Goal: Contribute content: Add original content to the website for others to see

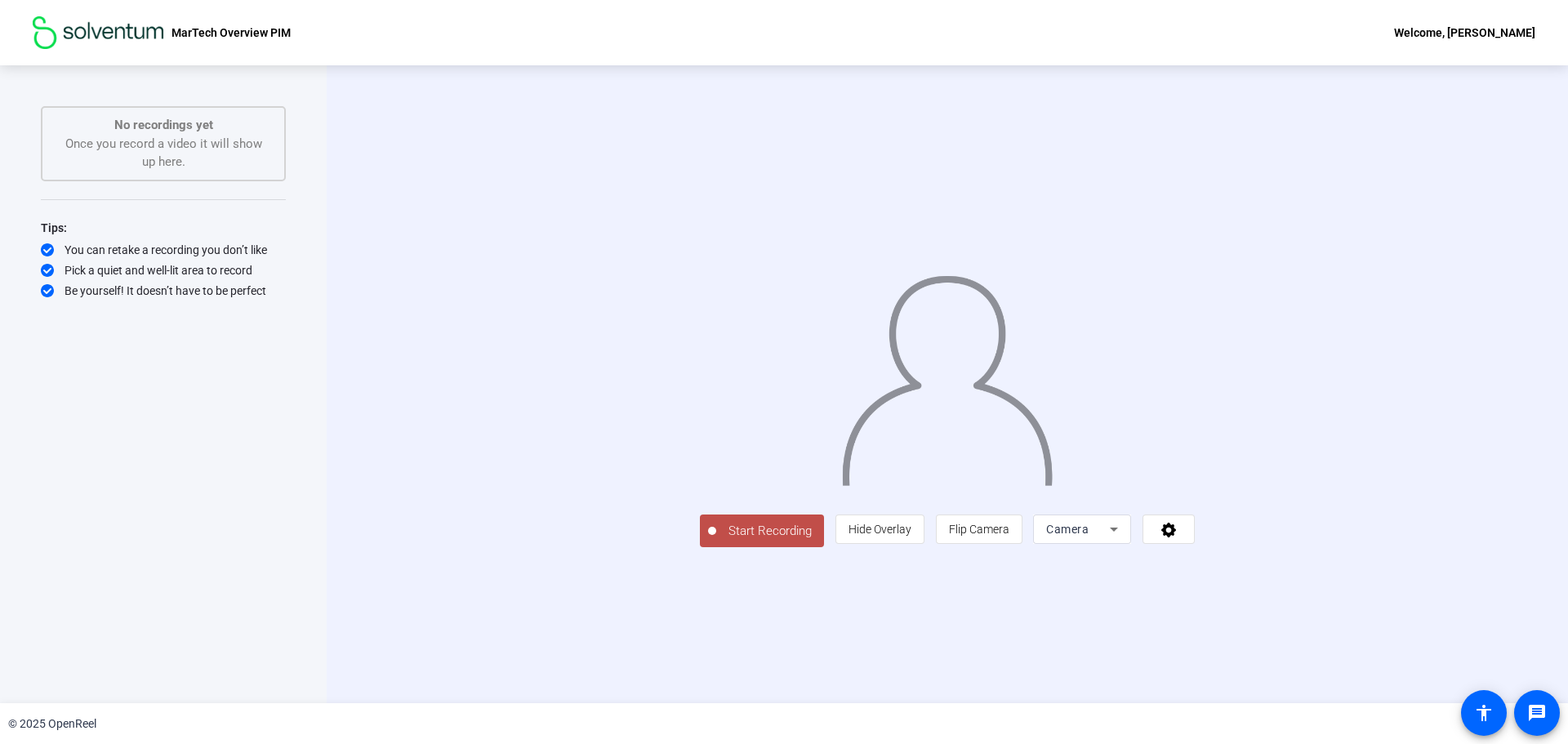
click at [1118, 532] on icon at bounding box center [1113, 530] width 8 height 4
click at [1322, 645] on div at bounding box center [784, 372] width 1568 height 744
click at [1175, 538] on icon at bounding box center [1167, 530] width 15 height 15
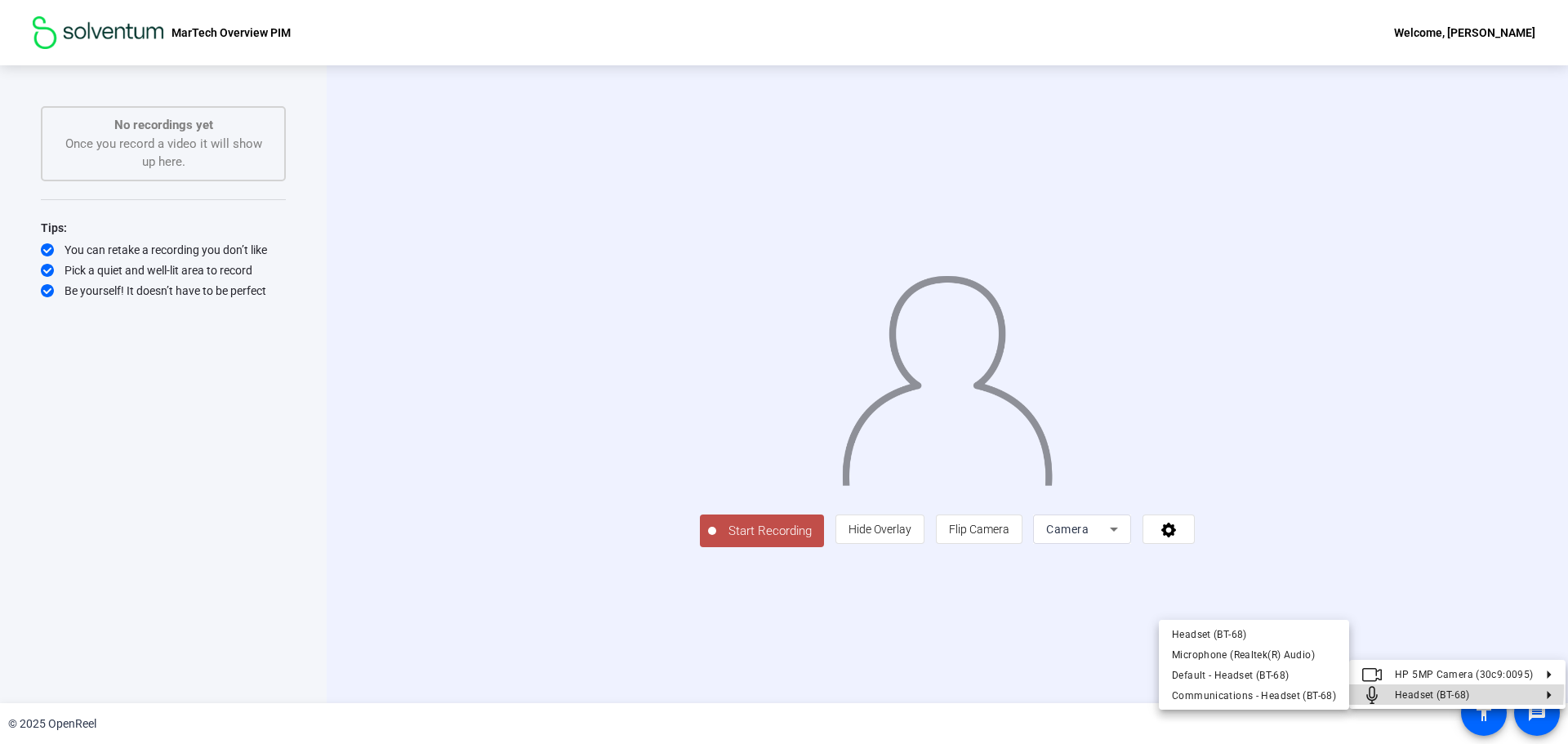
click at [1388, 688] on button "Headset (BT-68)" at bounding box center [1456, 694] width 217 height 20
click at [1275, 656] on span "Microphone (Realtek(R) Audio)" at bounding box center [1242, 655] width 143 height 12
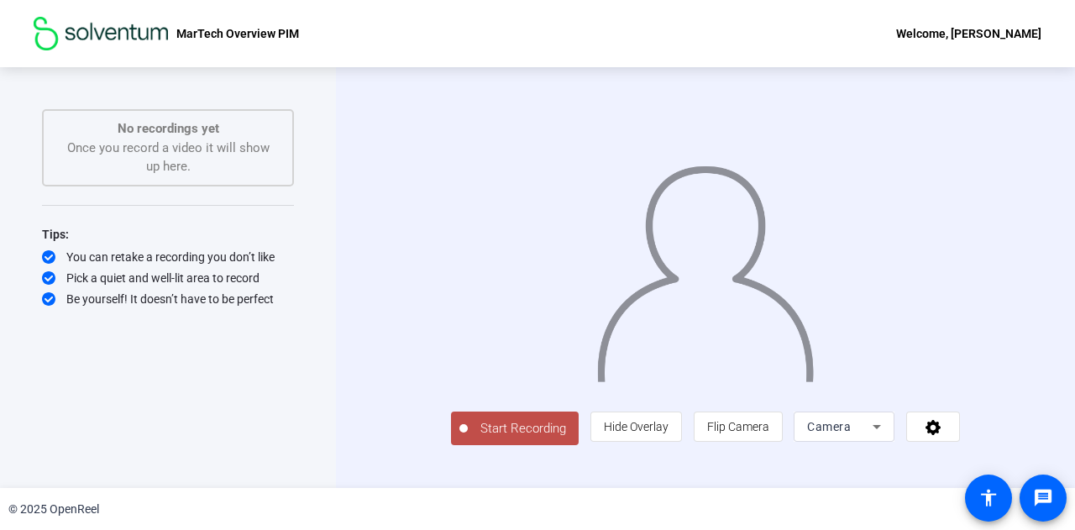
click at [514, 176] on div at bounding box center [705, 253] width 509 height 286
click at [492, 438] on span "Start Recording" at bounding box center [523, 428] width 111 height 19
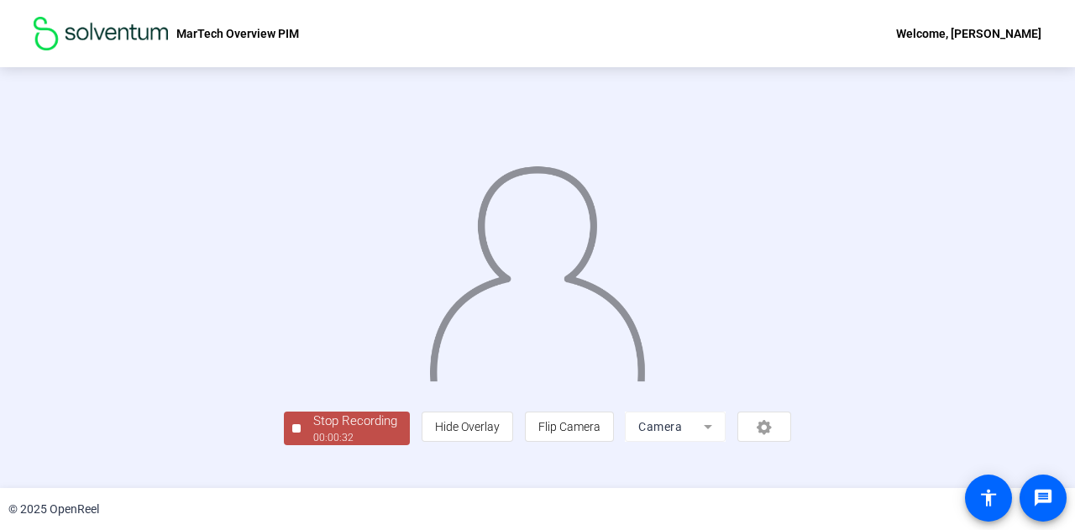
click at [647, 336] on img at bounding box center [536, 267] width 219 height 228
click at [301, 446] on span "Stop Recording 00:00:35" at bounding box center [355, 429] width 109 height 34
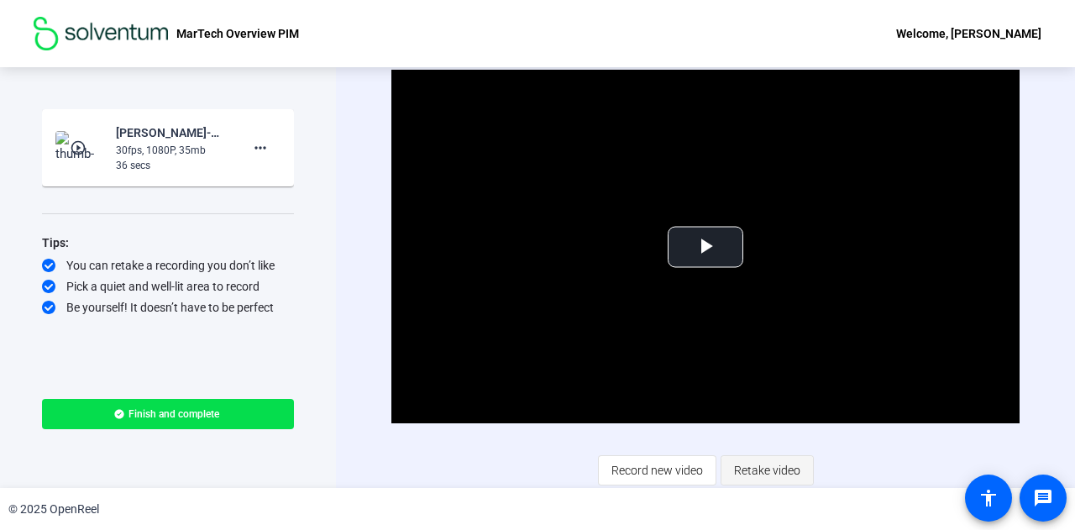
click at [771, 473] on span "Retake video" at bounding box center [767, 470] width 66 height 32
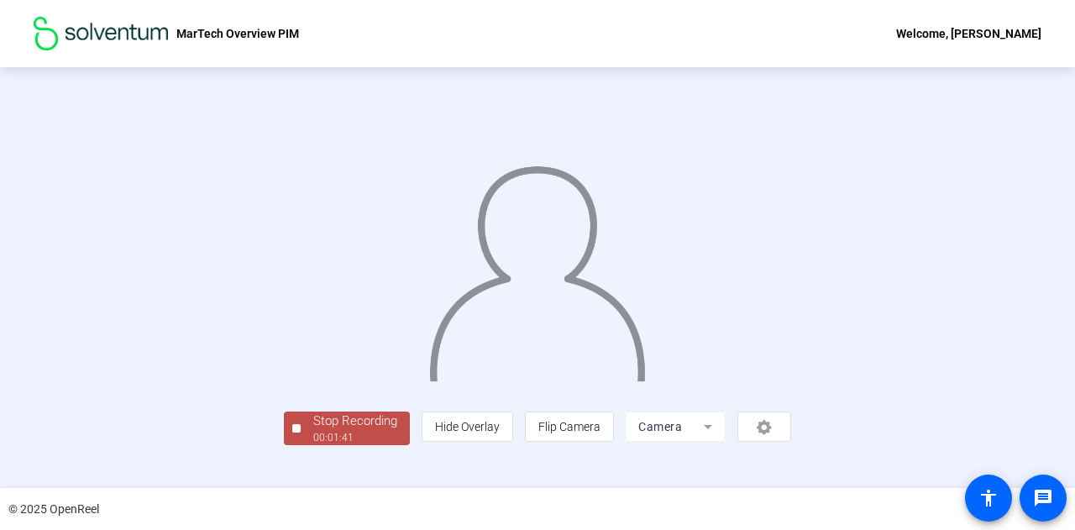
scroll to position [84, 0]
click at [313, 445] on div "00:01:42" at bounding box center [355, 437] width 84 height 15
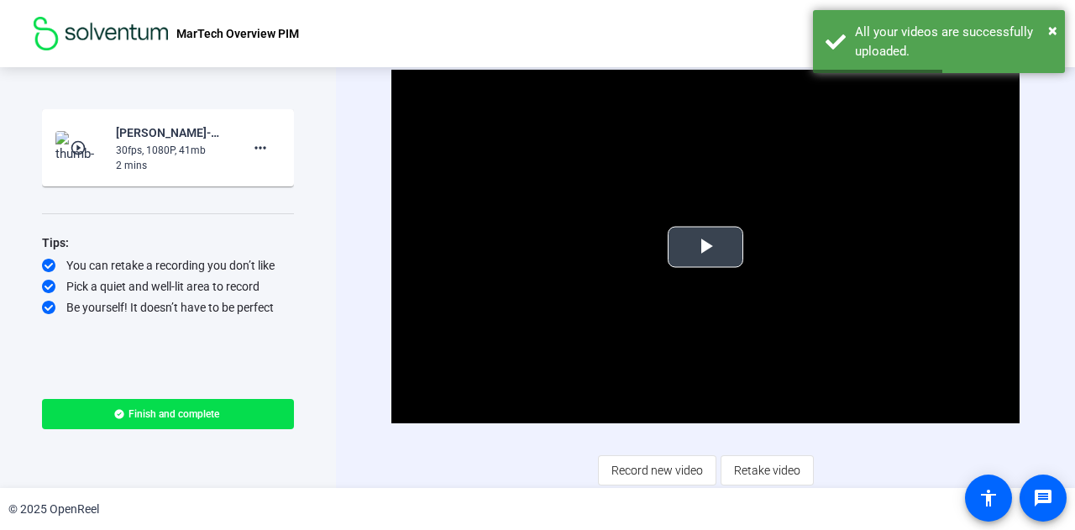
click at [705, 247] on span "Video Player" at bounding box center [705, 247] width 0 height 0
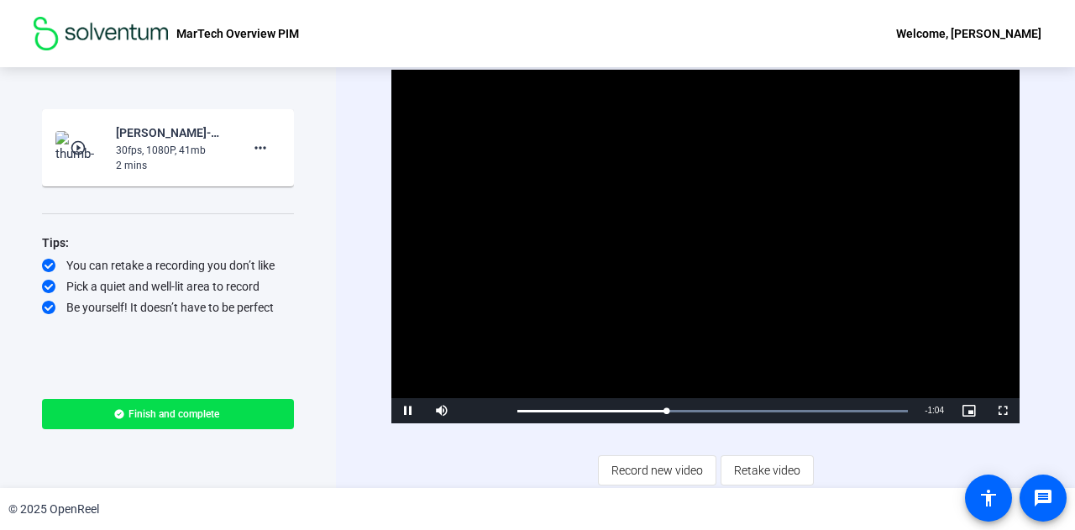
click at [492, 473] on div "Video Player is loading. Play Video Pause Mute Current Time 0:39 / Duration 1:4…" at bounding box center [705, 277] width 628 height 415
click at [740, 468] on span "Retake video" at bounding box center [767, 470] width 66 height 32
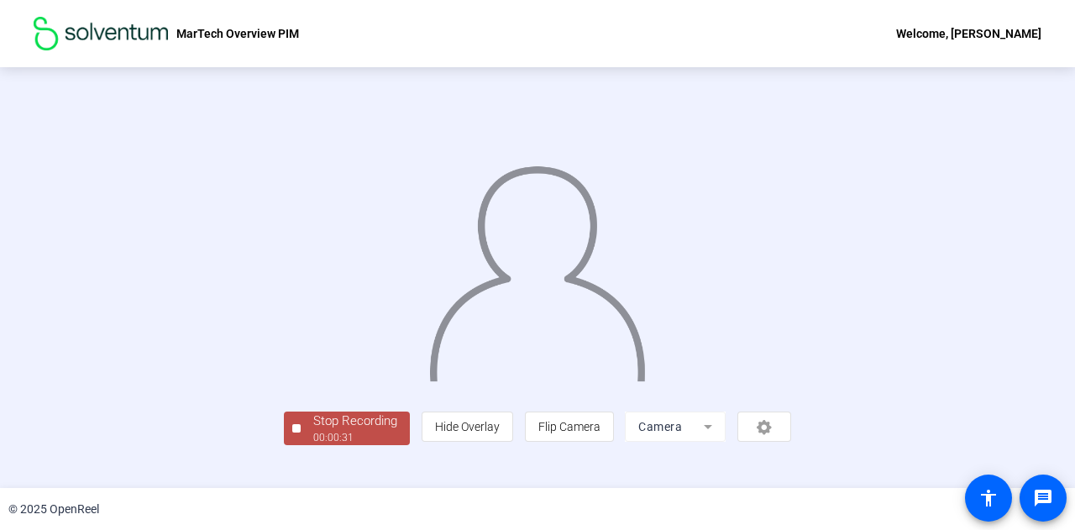
scroll to position [84, 0]
click at [313, 431] on div "Stop Recording" at bounding box center [355, 421] width 84 height 19
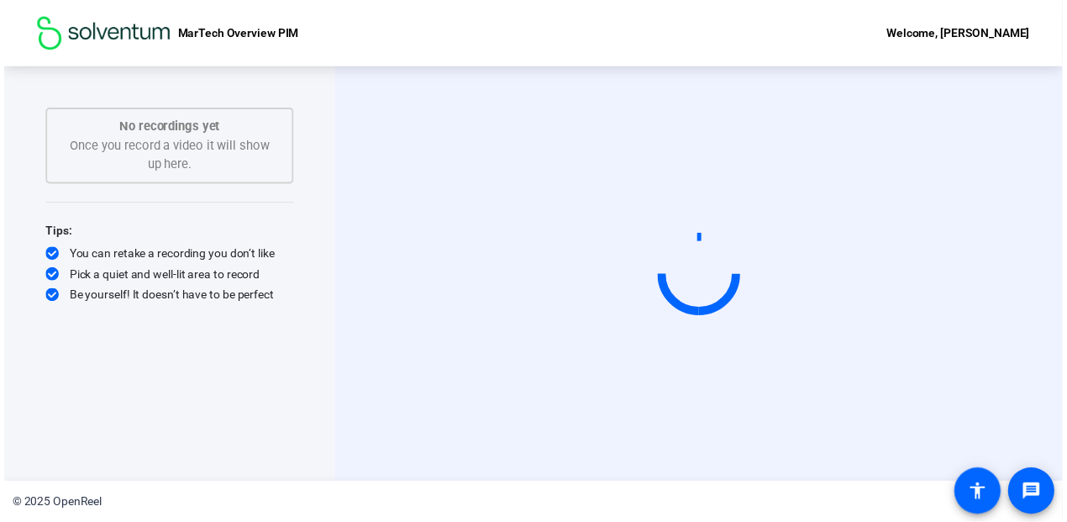
scroll to position [0, 0]
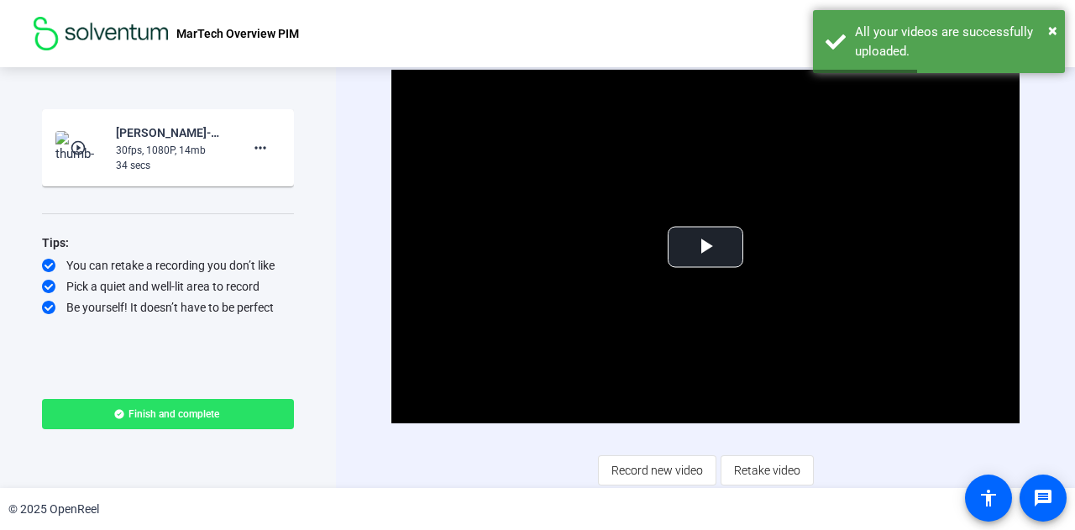
click at [263, 406] on span at bounding box center [168, 414] width 252 height 40
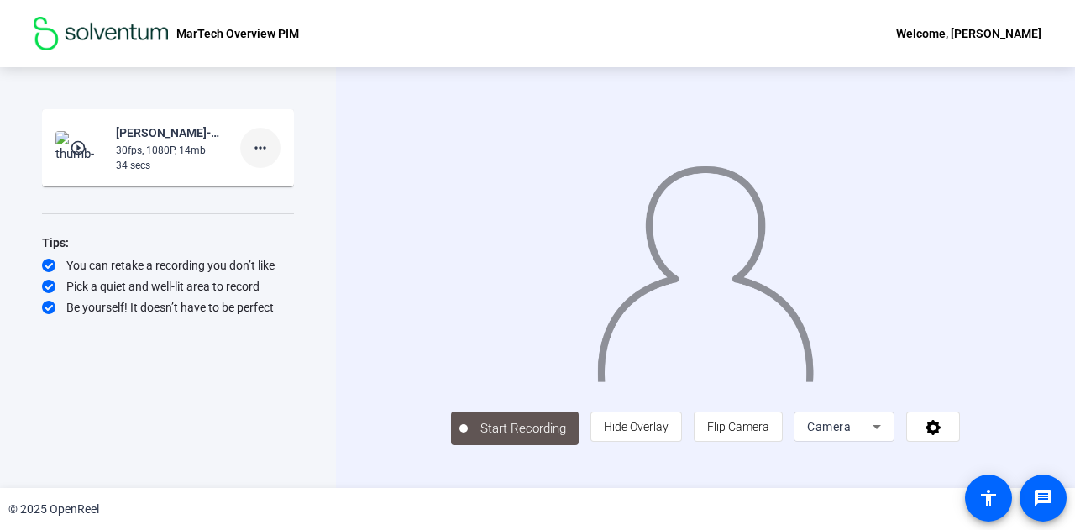
click at [265, 144] on mat-icon "more_horiz" at bounding box center [260, 148] width 20 height 20
click at [287, 177] on span "Delete clip" at bounding box center [287, 183] width 67 height 20
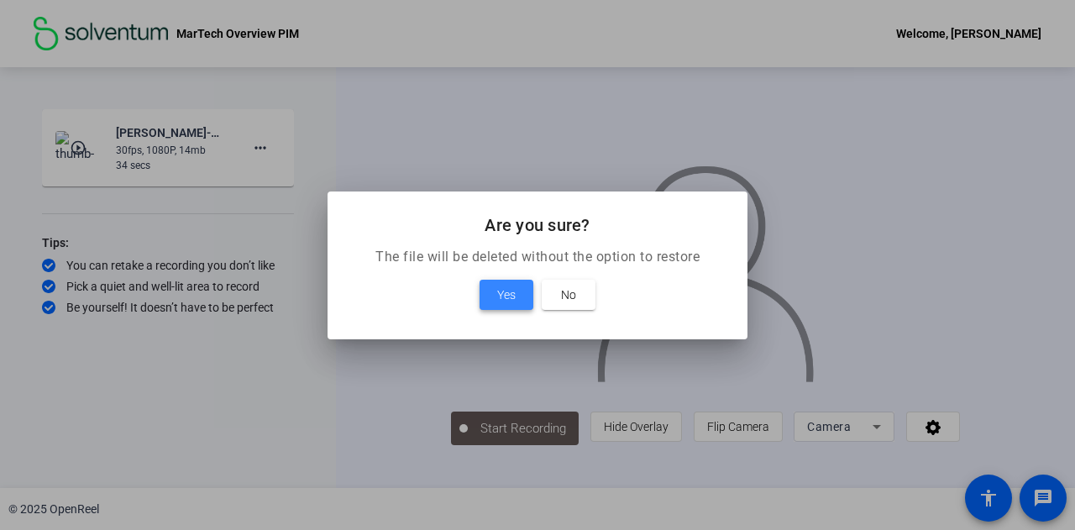
click at [511, 301] on span "Yes" at bounding box center [506, 295] width 18 height 20
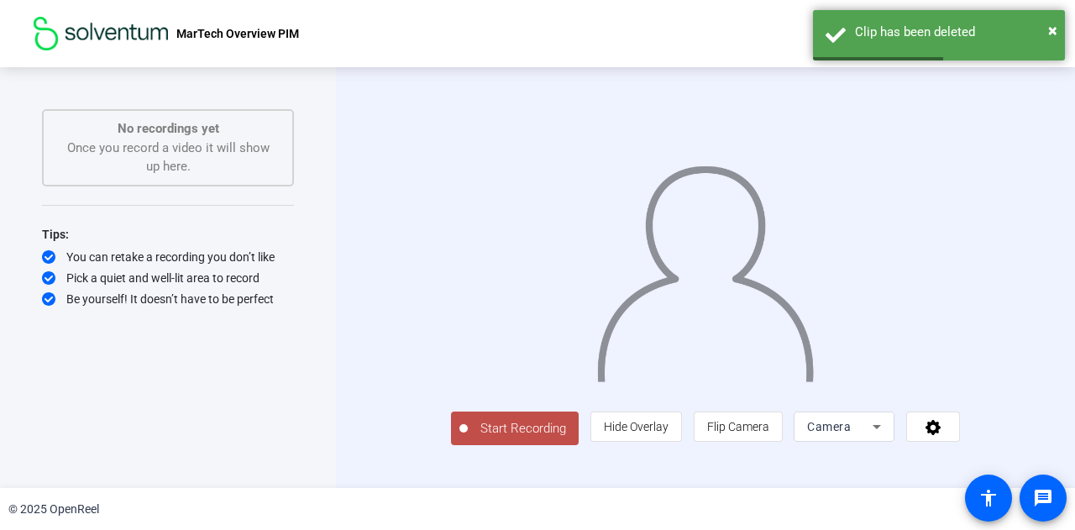
scroll to position [3, 0]
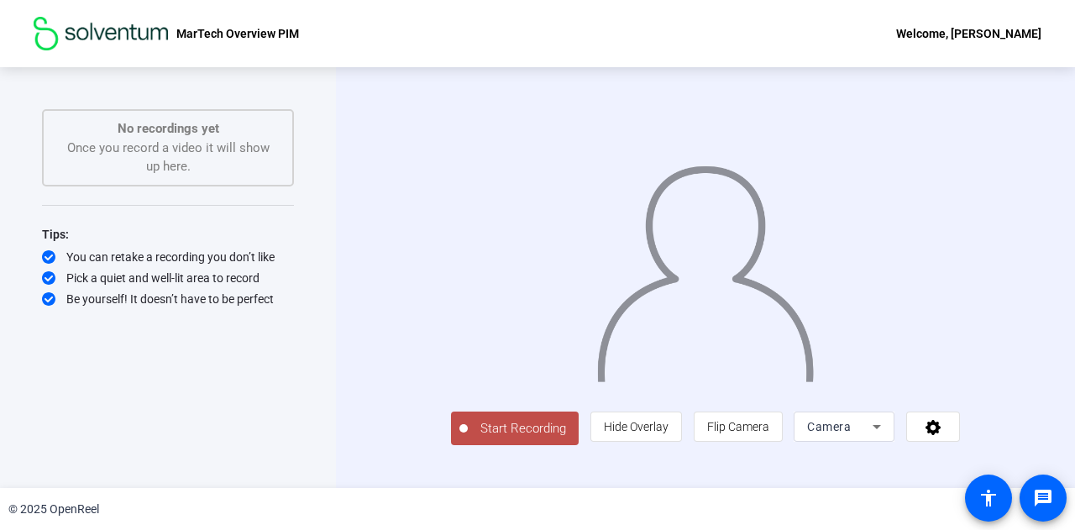
click at [468, 438] on span "Start Recording" at bounding box center [523, 428] width 111 height 19
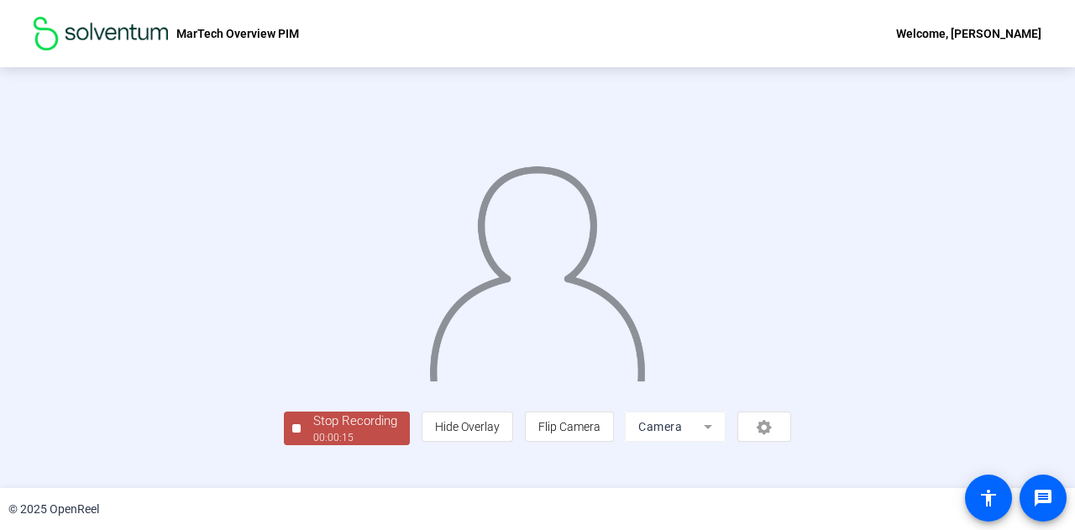
scroll to position [84, 0]
click at [313, 431] on div "Stop Recording" at bounding box center [355, 421] width 84 height 19
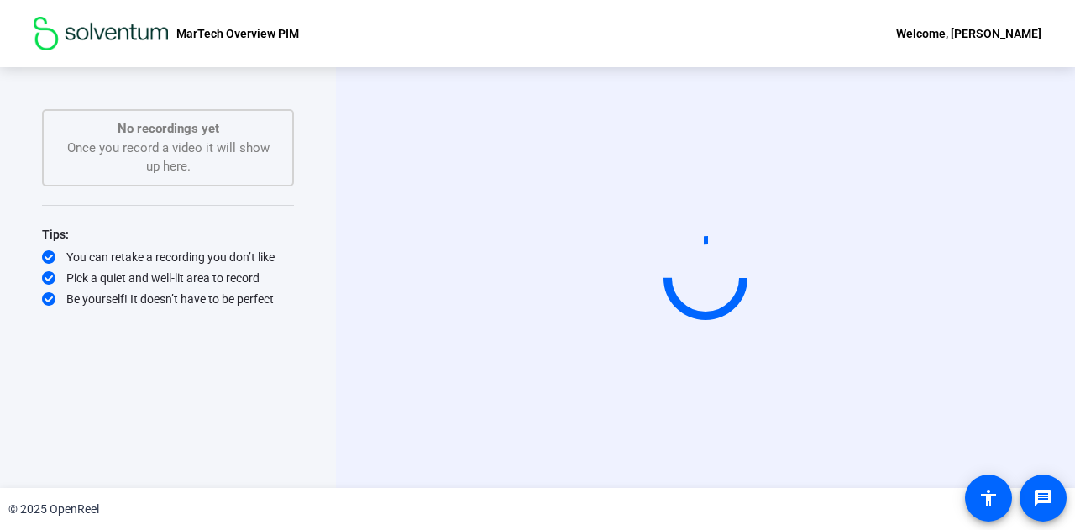
scroll to position [0, 0]
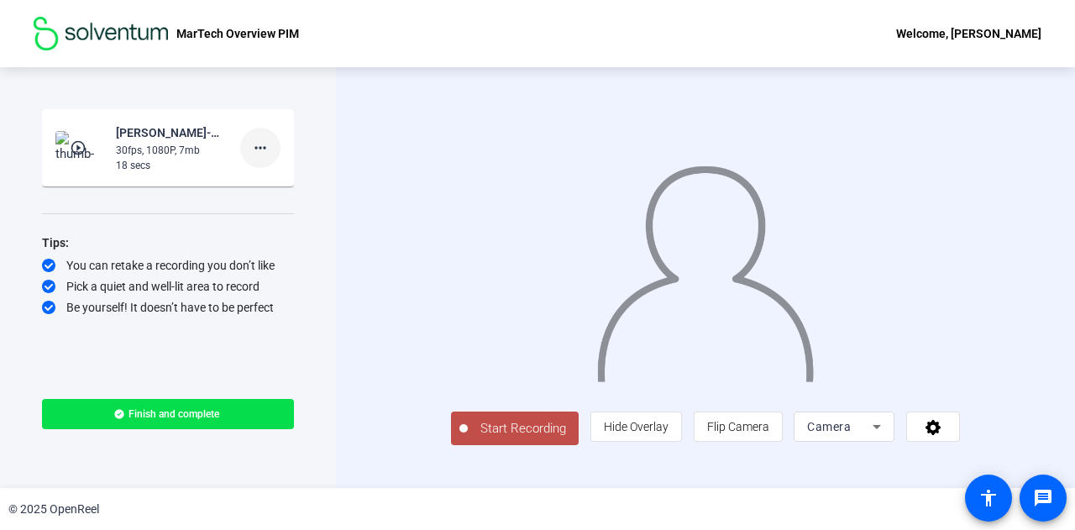
click at [264, 149] on mat-icon "more_horiz" at bounding box center [260, 148] width 20 height 20
click at [292, 182] on span "Delete clip" at bounding box center [287, 183] width 67 height 20
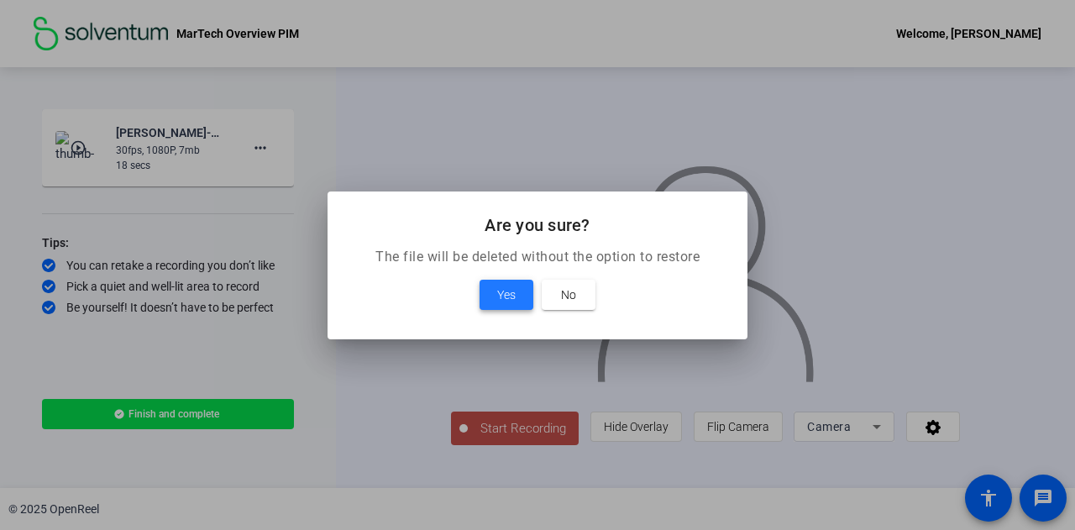
click at [508, 295] on span "Yes" at bounding box center [506, 295] width 18 height 20
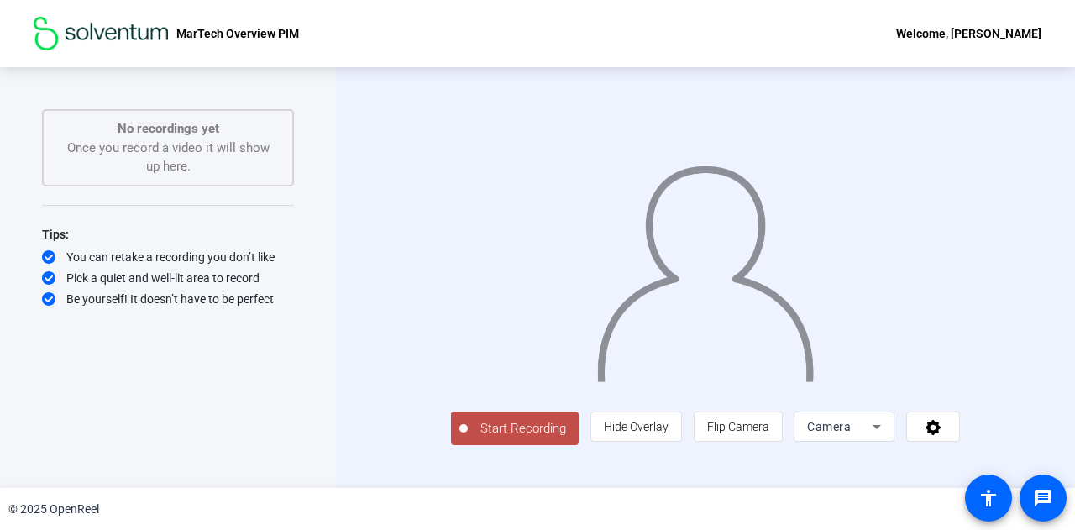
click at [476, 438] on span "Start Recording" at bounding box center [523, 428] width 111 height 19
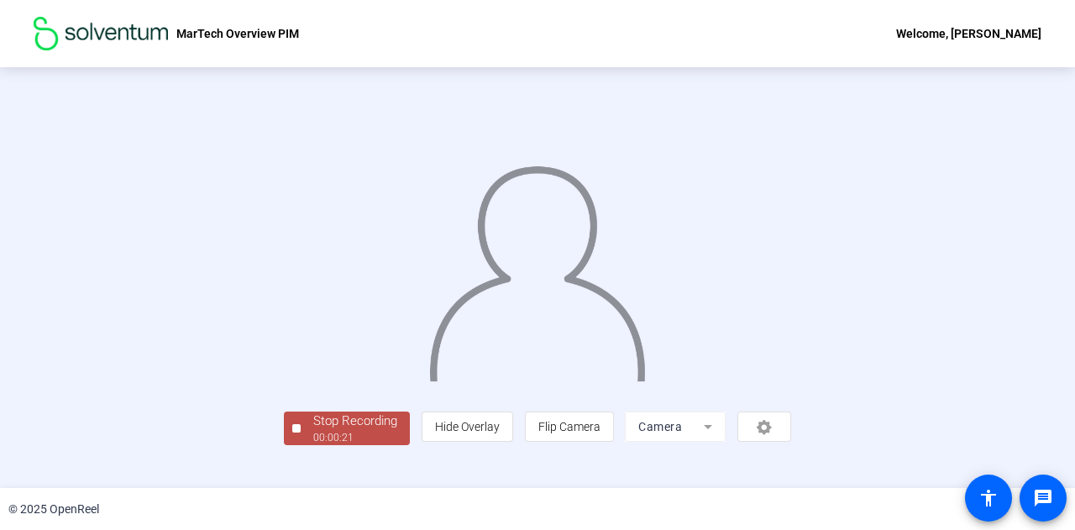
scroll to position [84, 0]
click at [313, 445] on div "00:00:23" at bounding box center [355, 437] width 84 height 15
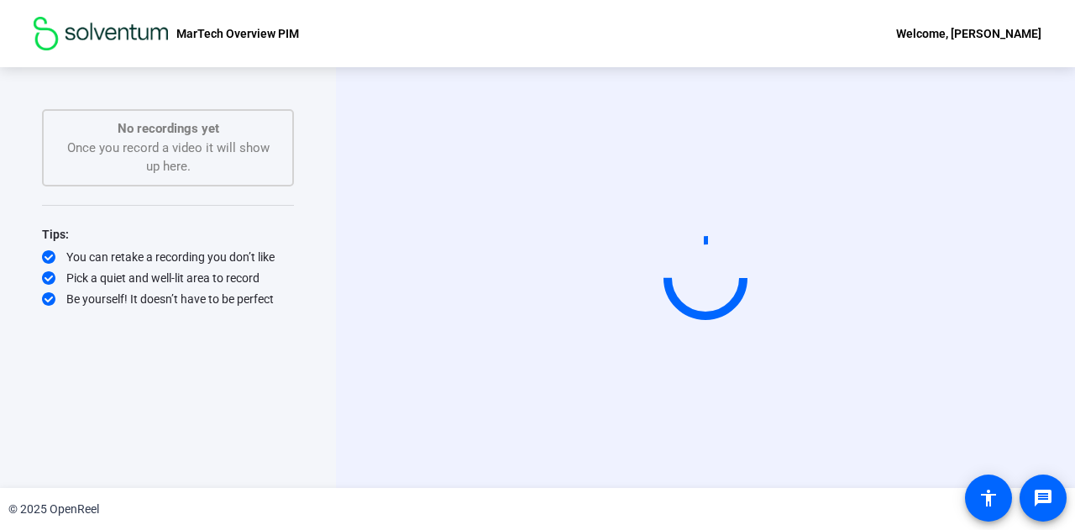
scroll to position [0, 0]
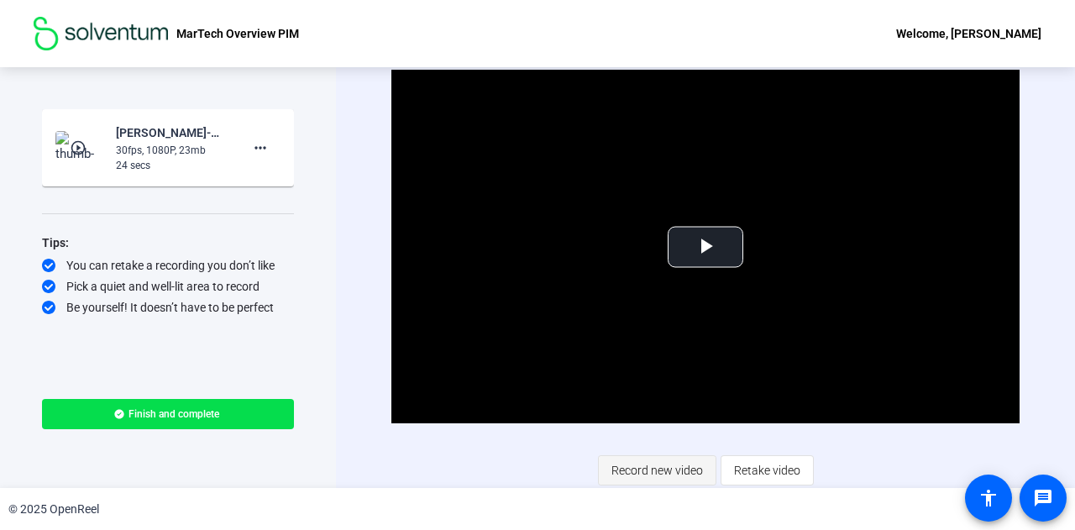
click at [647, 475] on span "Record new video" at bounding box center [657, 470] width 92 height 32
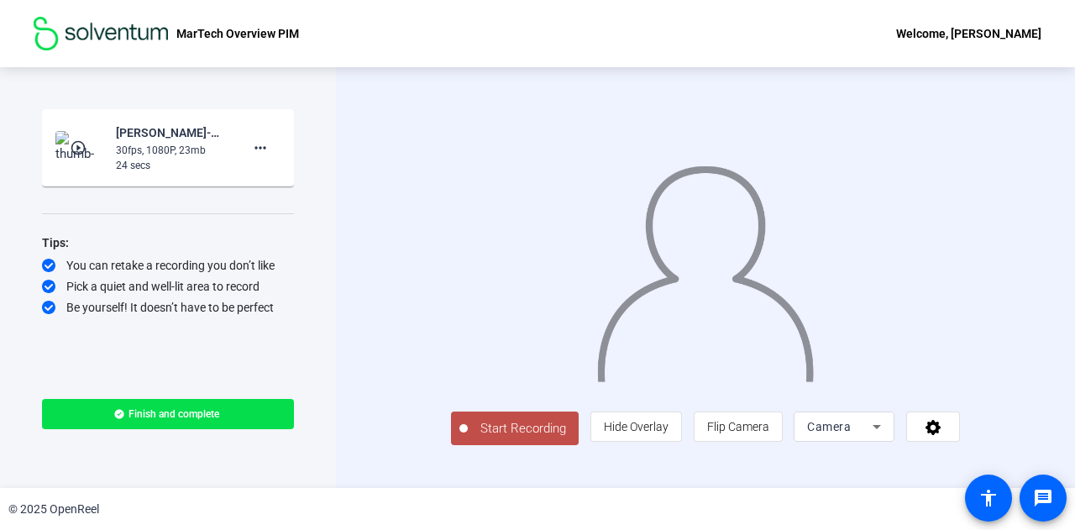
click at [480, 438] on span "Start Recording" at bounding box center [523, 428] width 111 height 19
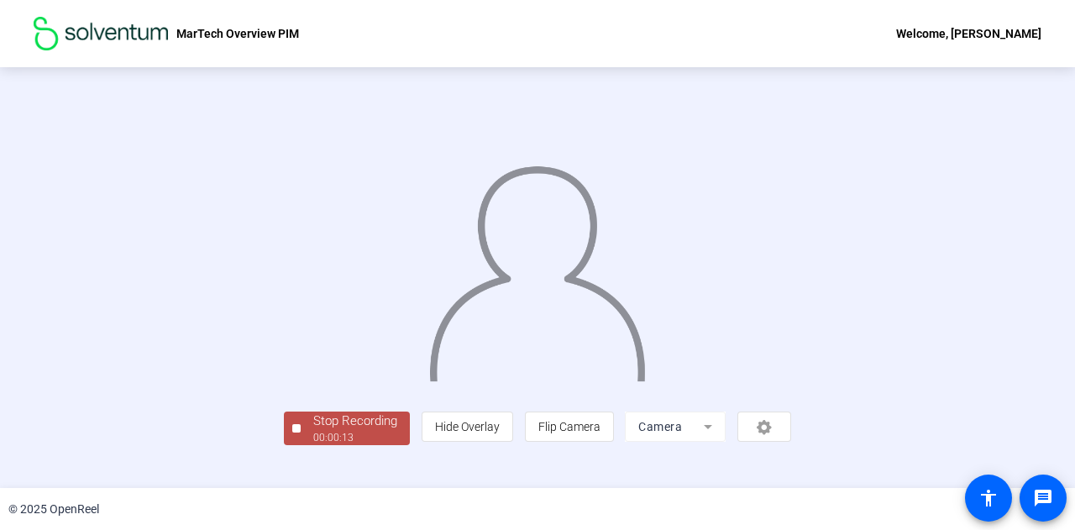
scroll to position [84, 0]
click at [313, 445] on div "00:00:14" at bounding box center [355, 437] width 84 height 15
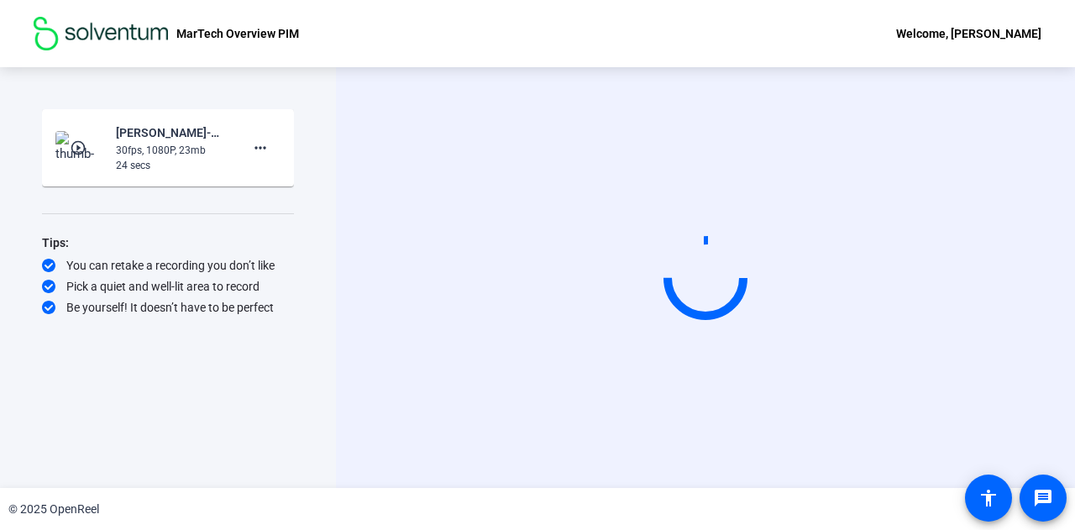
scroll to position [0, 0]
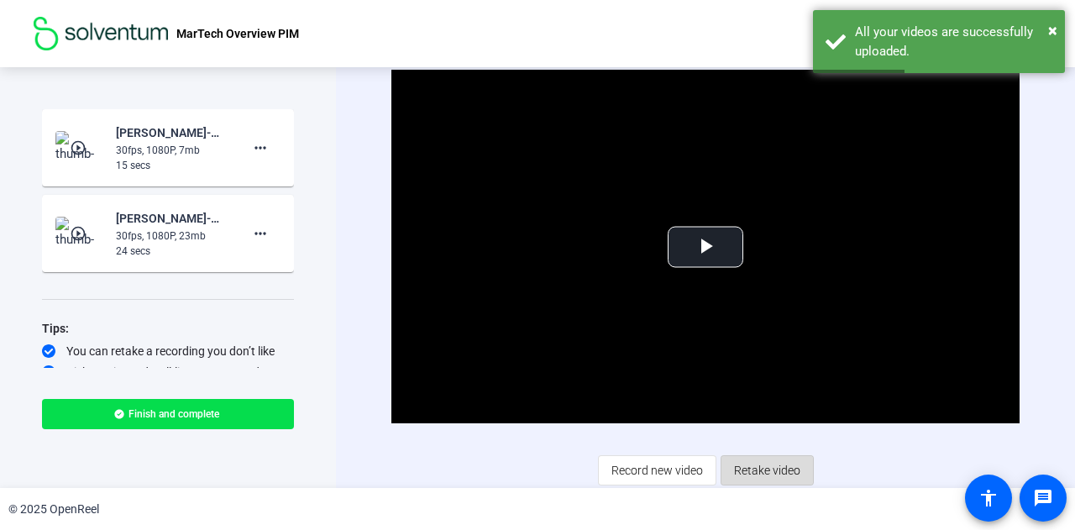
click at [751, 461] on span "Retake video" at bounding box center [767, 470] width 66 height 32
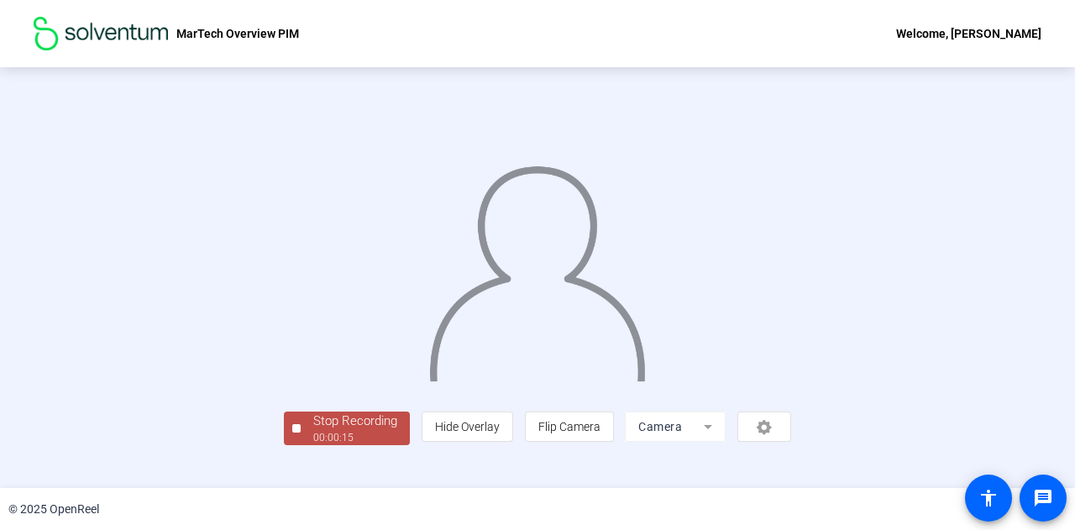
scroll to position [84, 0]
click at [301, 446] on span "Stop Recording 00:00:16" at bounding box center [355, 429] width 109 height 34
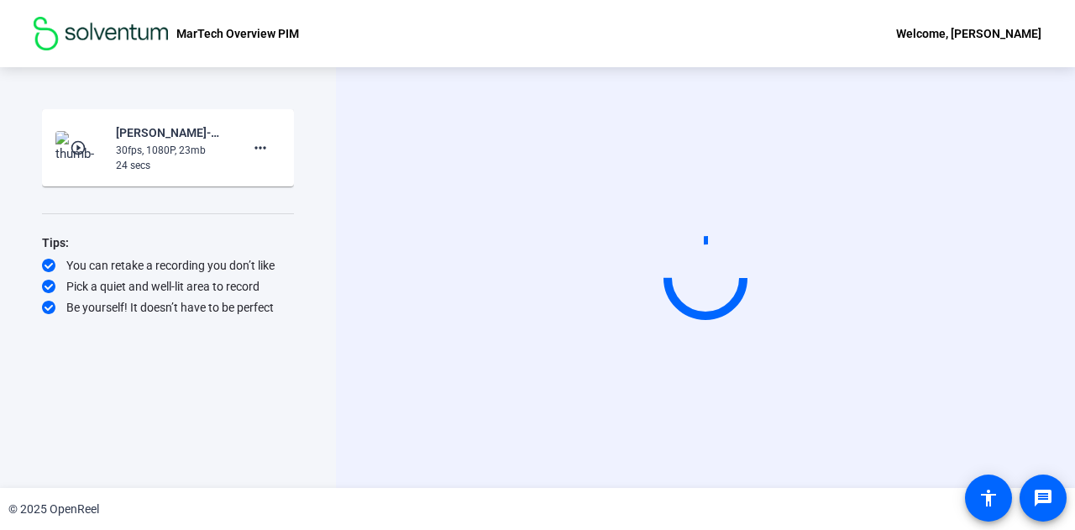
scroll to position [0, 0]
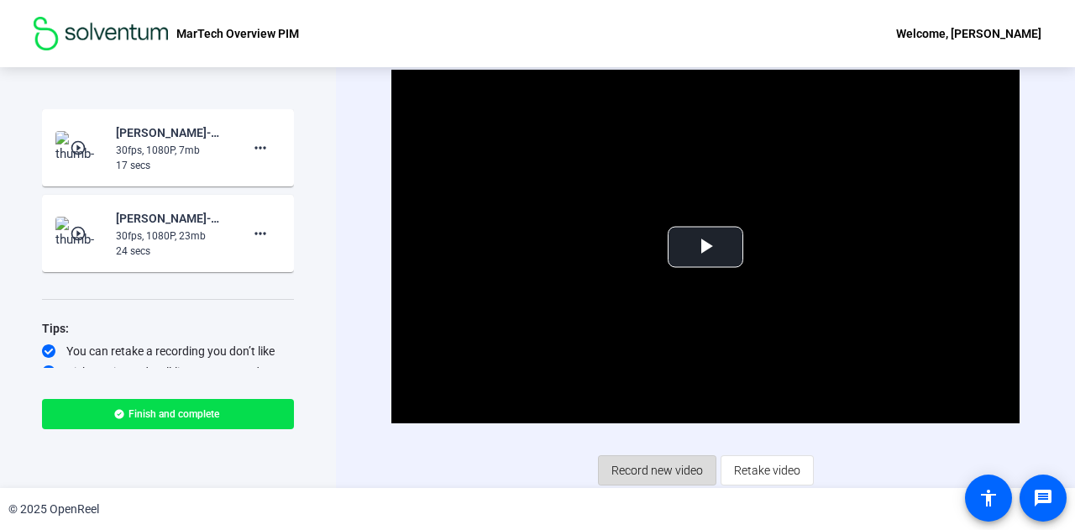
click at [695, 468] on span "Record new video" at bounding box center [657, 470] width 92 height 32
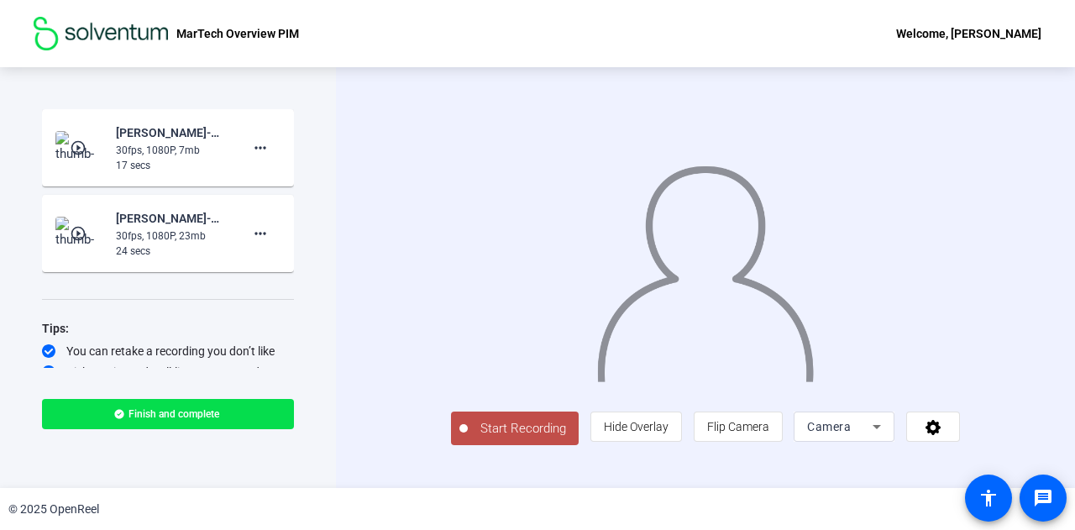
click at [496, 438] on span "Start Recording" at bounding box center [523, 428] width 111 height 19
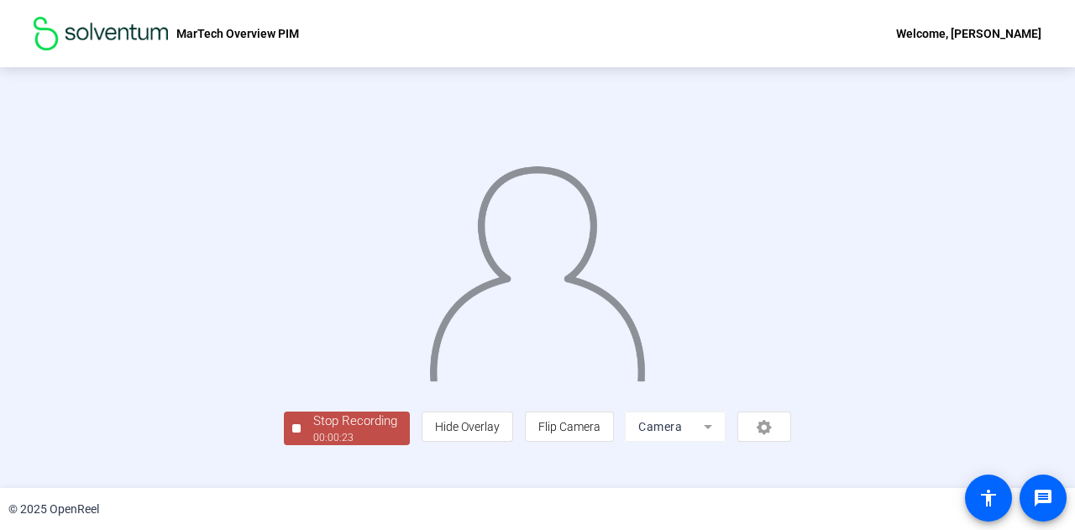
scroll to position [84, 0]
click at [313, 445] on div "00:00:24" at bounding box center [355, 437] width 84 height 15
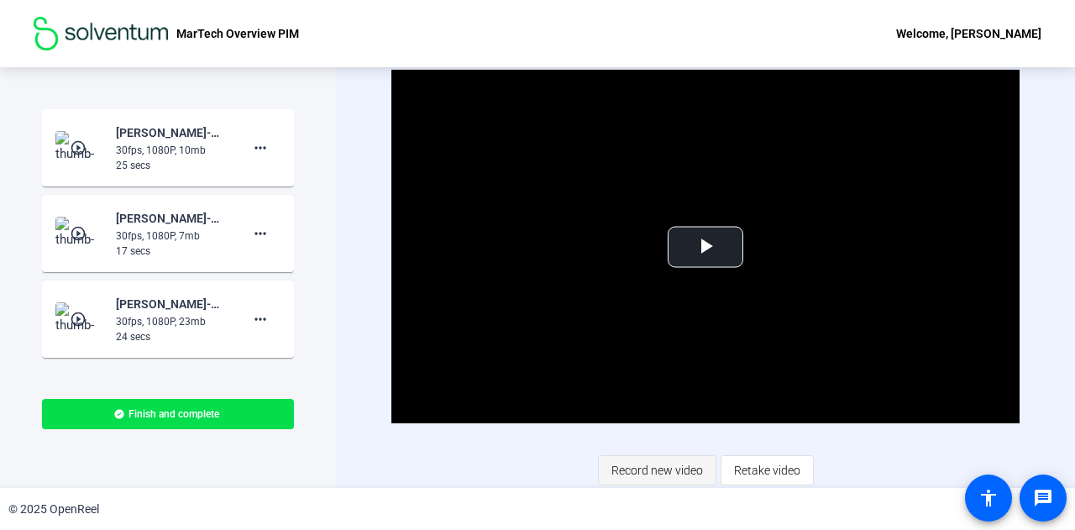
click at [642, 466] on span "Record new video" at bounding box center [657, 470] width 92 height 32
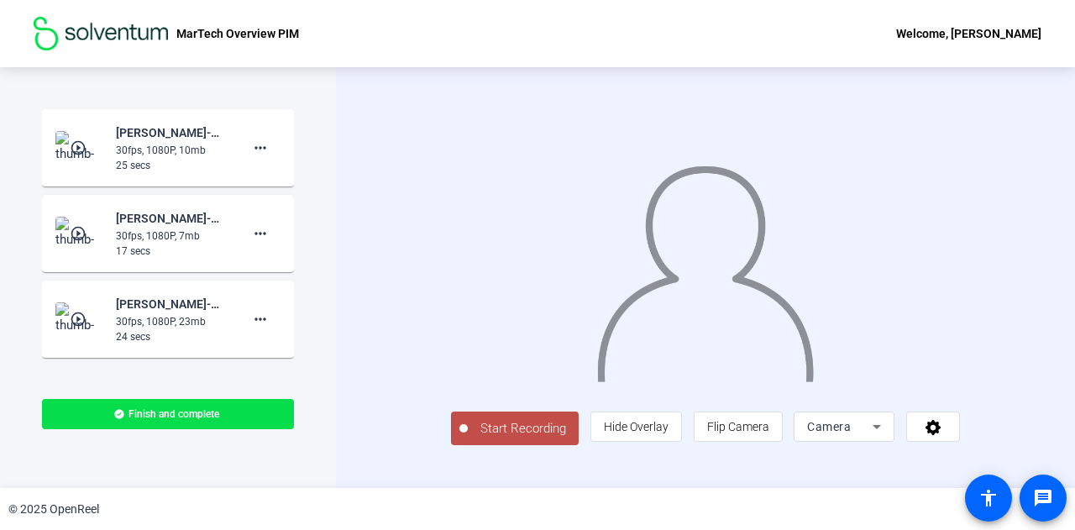
scroll to position [3, 0]
click at [479, 438] on span "Start Recording" at bounding box center [523, 428] width 111 height 19
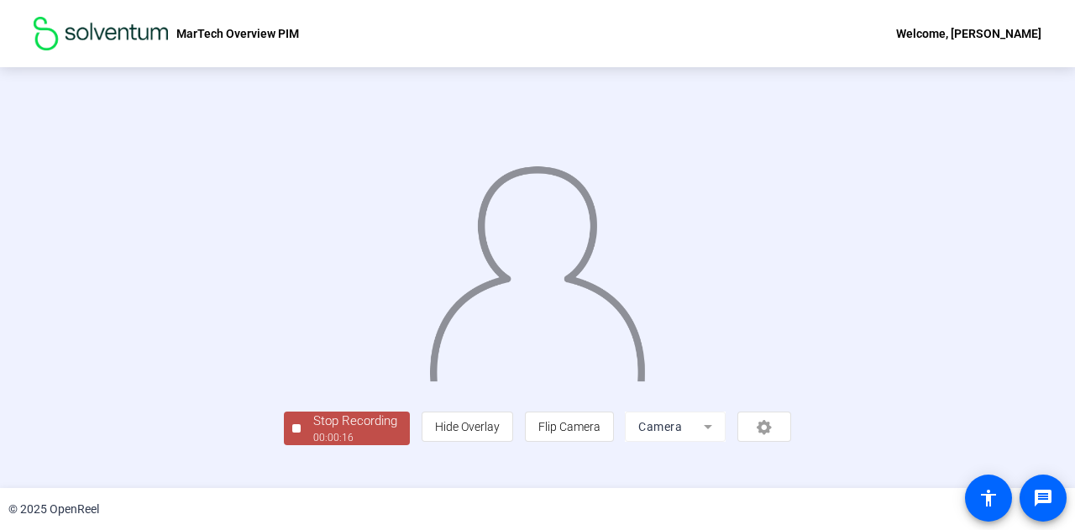
scroll to position [84, 0]
click at [313, 445] on div "00:00:17" at bounding box center [355, 437] width 84 height 15
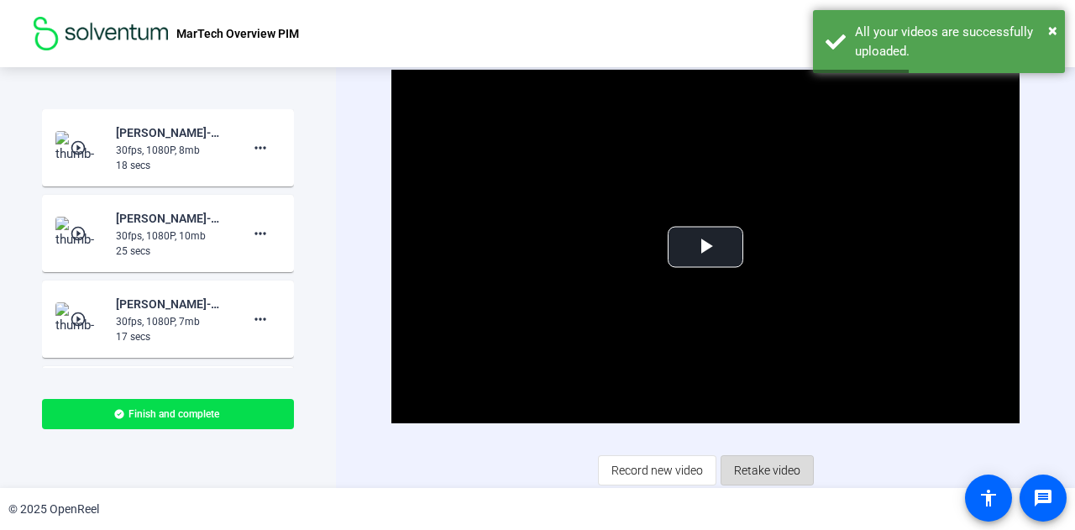
click at [777, 469] on span "Retake video" at bounding box center [767, 470] width 66 height 32
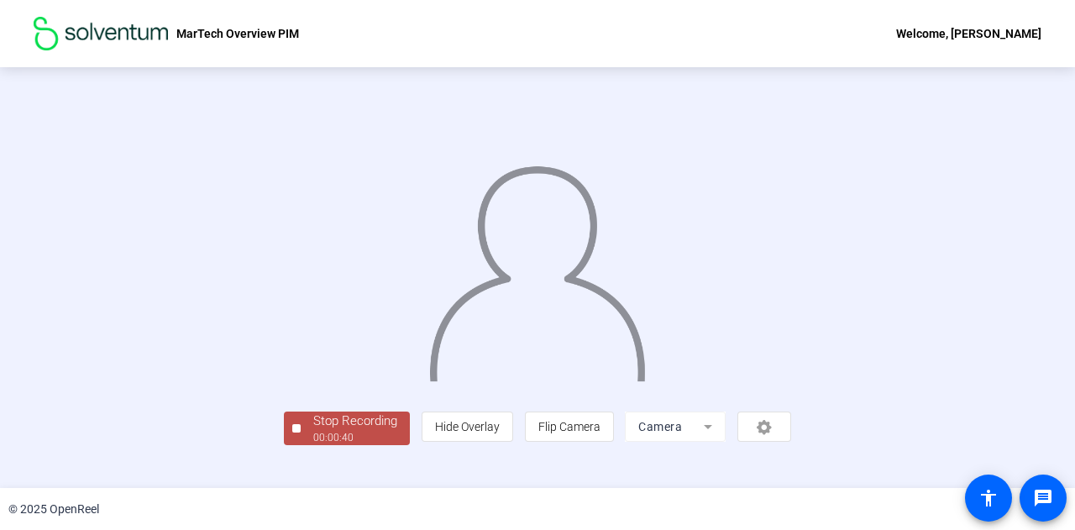
scroll to position [84, 0]
click at [301, 446] on span "Stop Recording 00:00:41" at bounding box center [355, 429] width 109 height 34
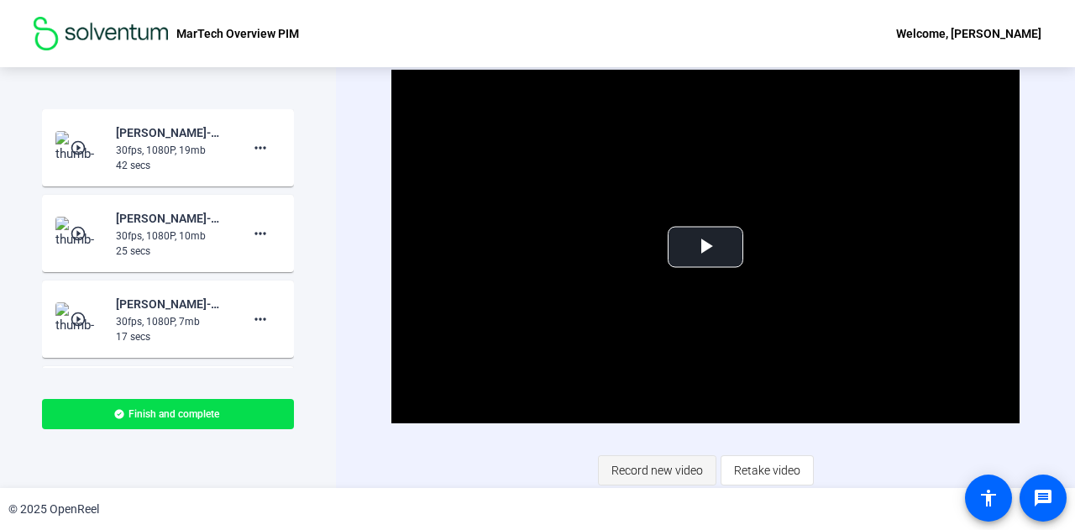
click at [676, 466] on span "Record new video" at bounding box center [657, 470] width 92 height 32
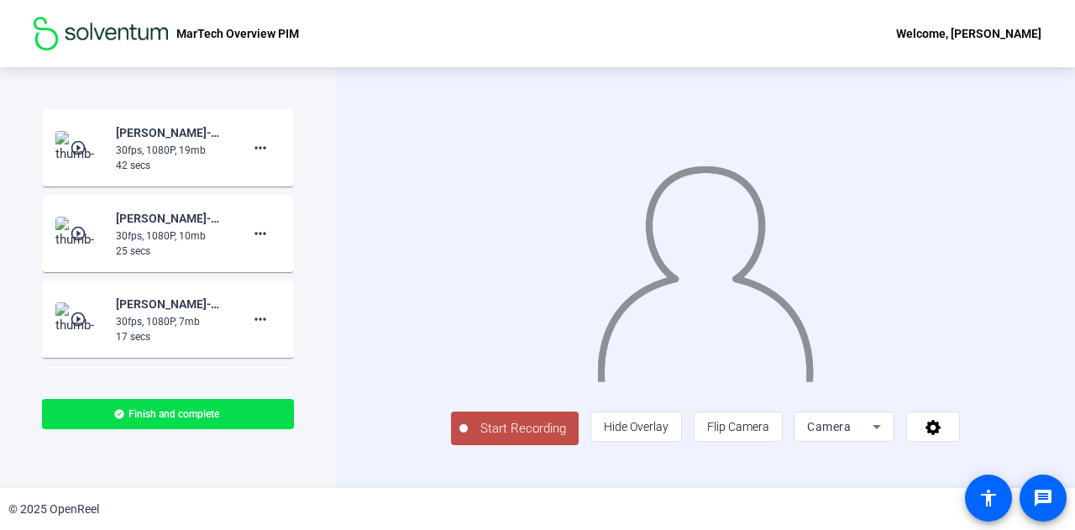
scroll to position [3, 0]
click at [468, 438] on span "Start Recording" at bounding box center [523, 428] width 111 height 19
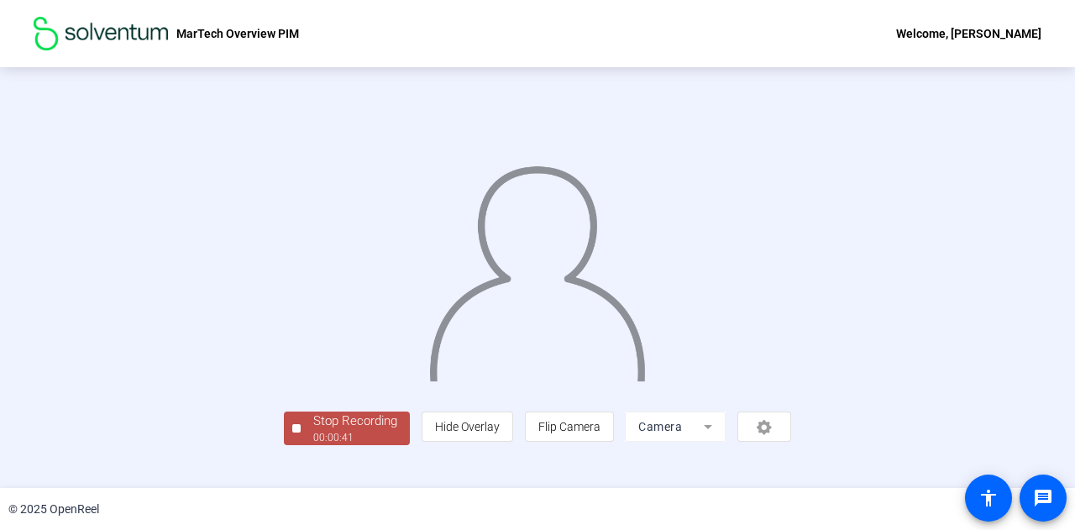
scroll to position [84, 0]
click at [313, 431] on div "Stop Recording" at bounding box center [355, 421] width 84 height 19
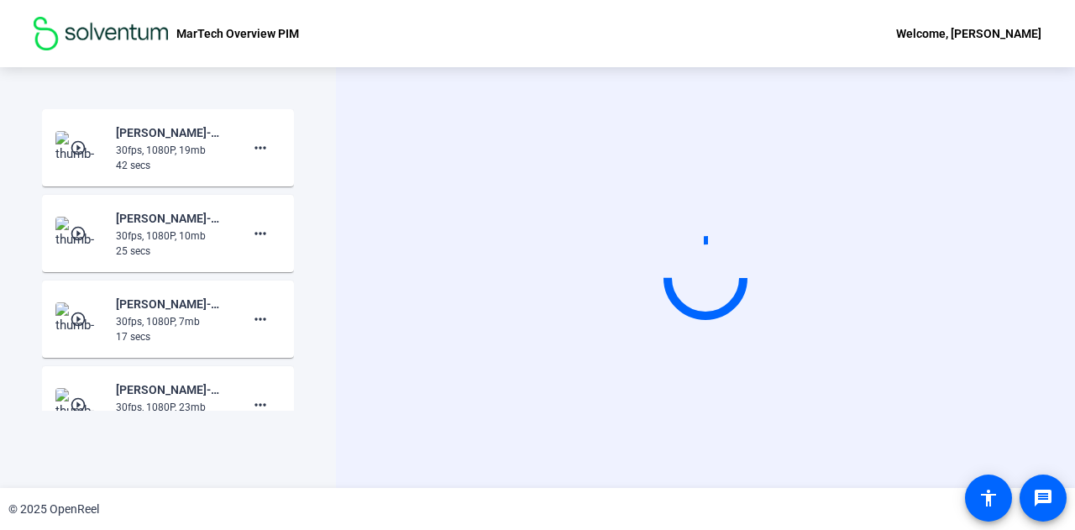
scroll to position [0, 0]
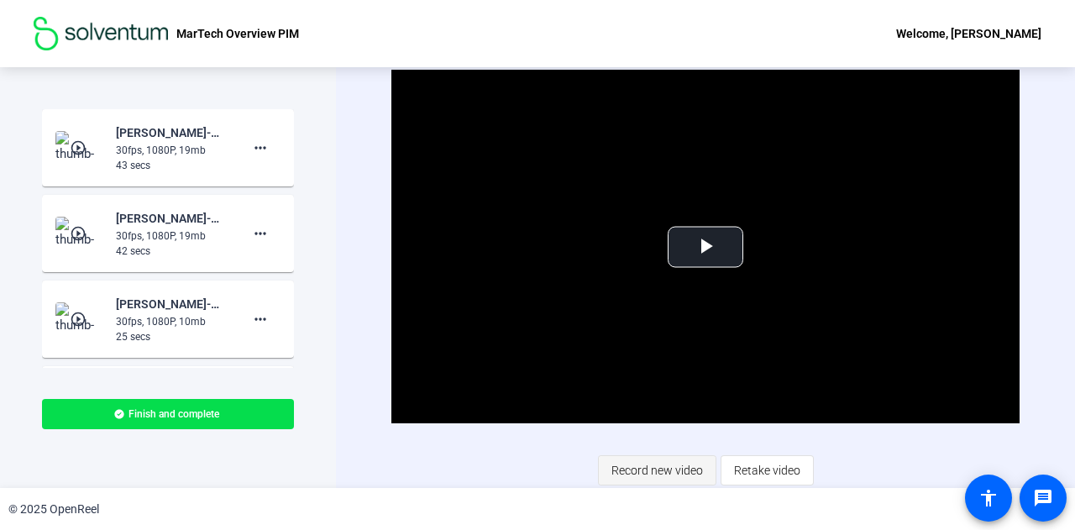
click at [639, 470] on span "Record new video" at bounding box center [657, 470] width 92 height 32
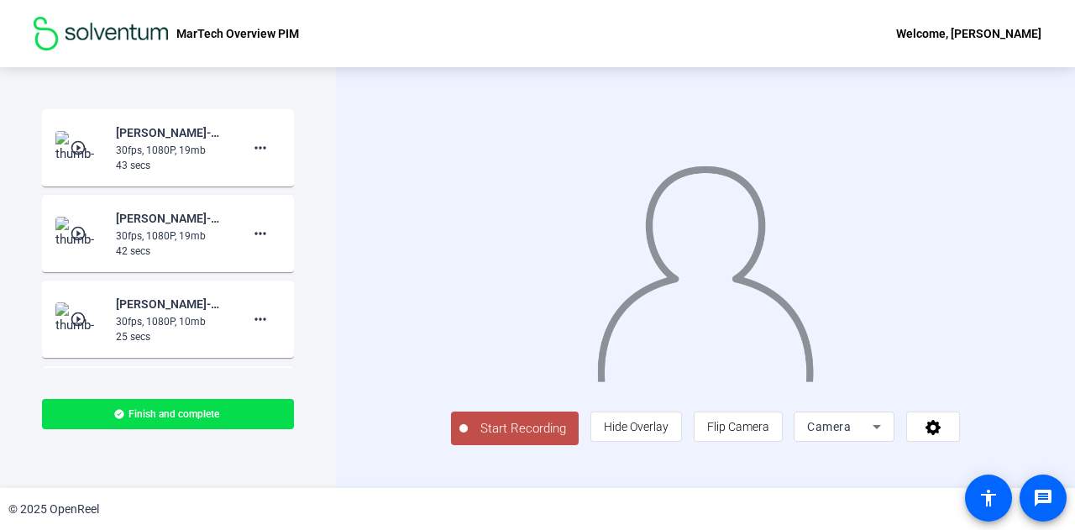
click at [476, 438] on span "Start Recording" at bounding box center [523, 428] width 111 height 19
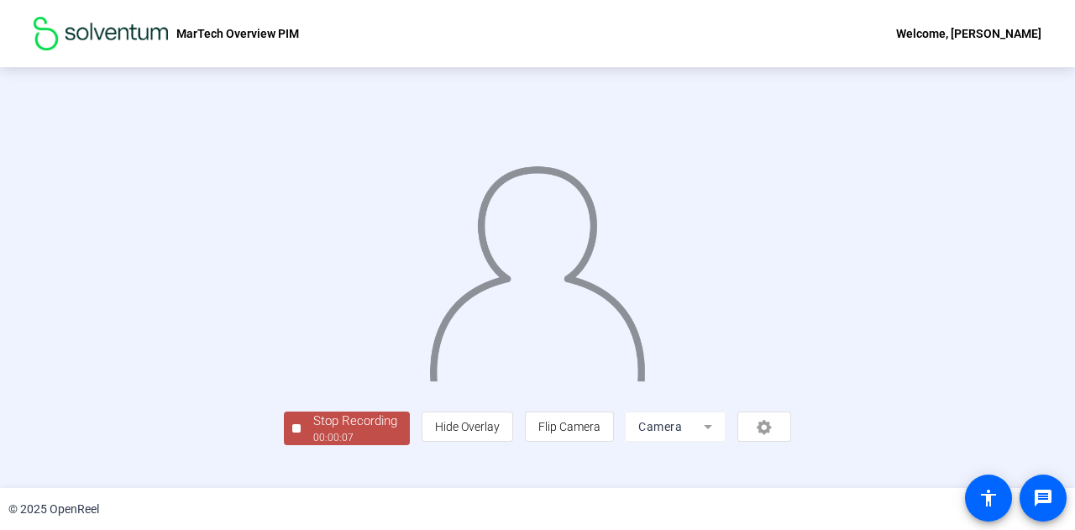
scroll to position [84, 0]
click at [313, 431] on div "Stop Recording" at bounding box center [355, 421] width 84 height 19
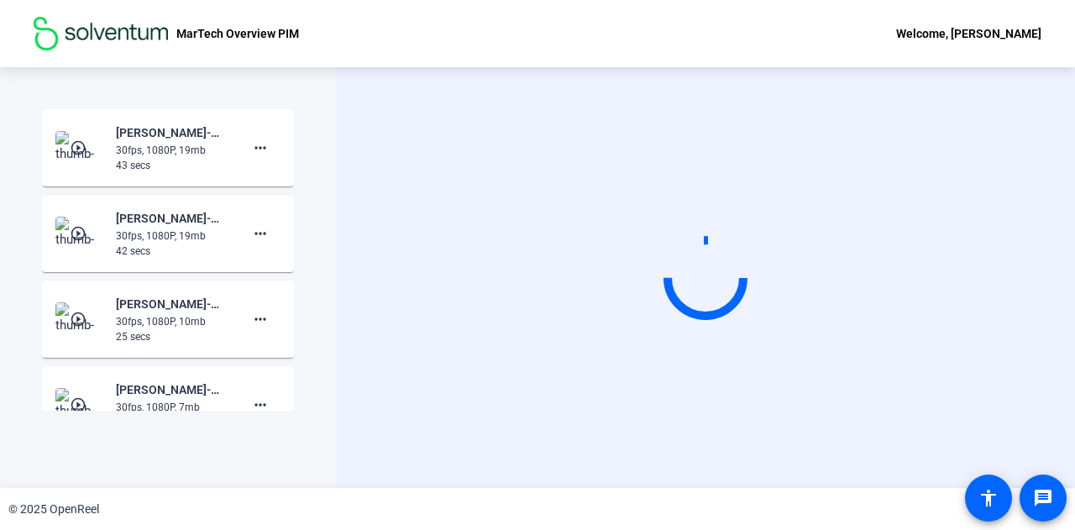
scroll to position [0, 0]
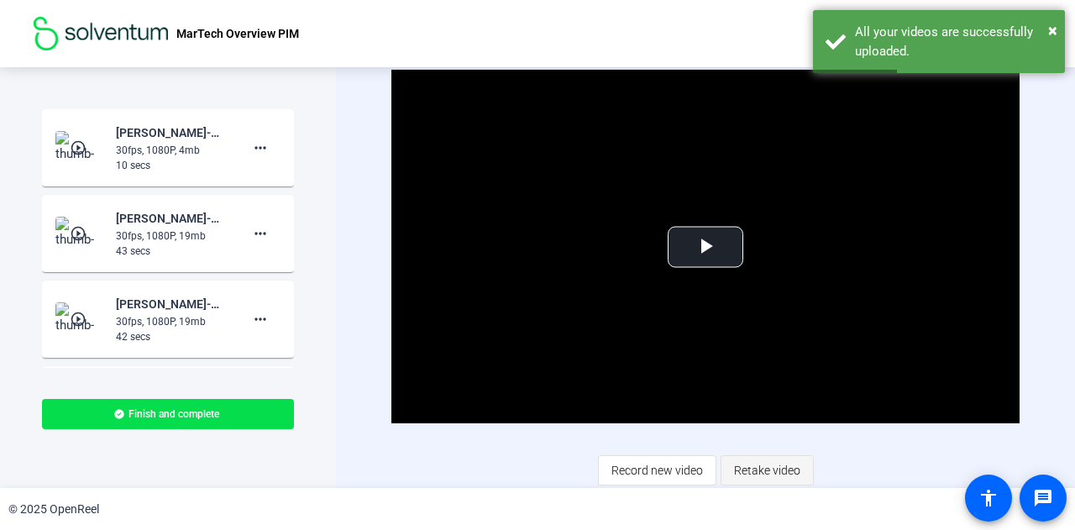
click at [793, 466] on span "Retake video" at bounding box center [767, 470] width 66 height 32
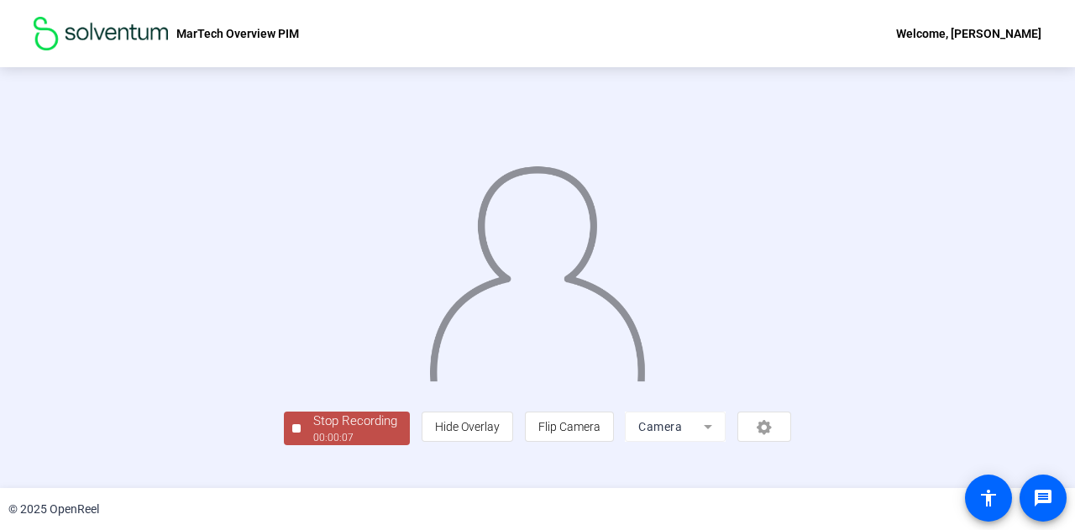
click at [427, 252] on img at bounding box center [536, 267] width 219 height 228
click at [313, 445] on div "00:00:08" at bounding box center [355, 437] width 84 height 15
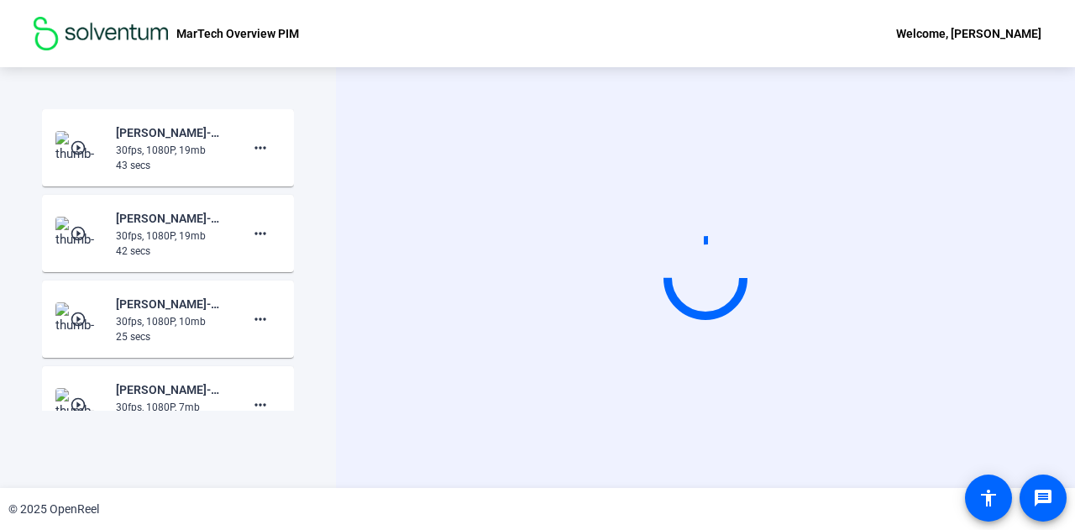
scroll to position [0, 0]
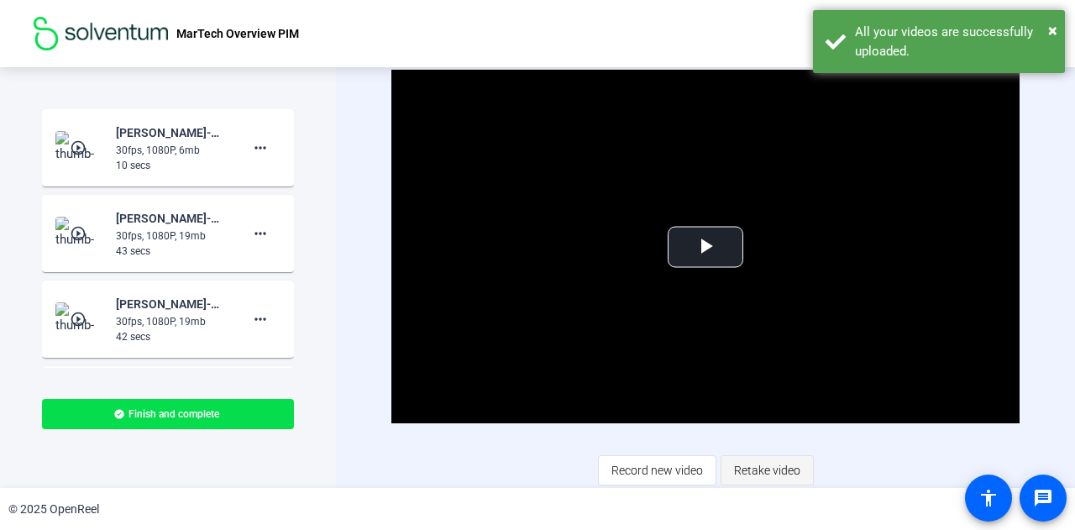
click at [759, 466] on span "Retake video" at bounding box center [767, 470] width 66 height 32
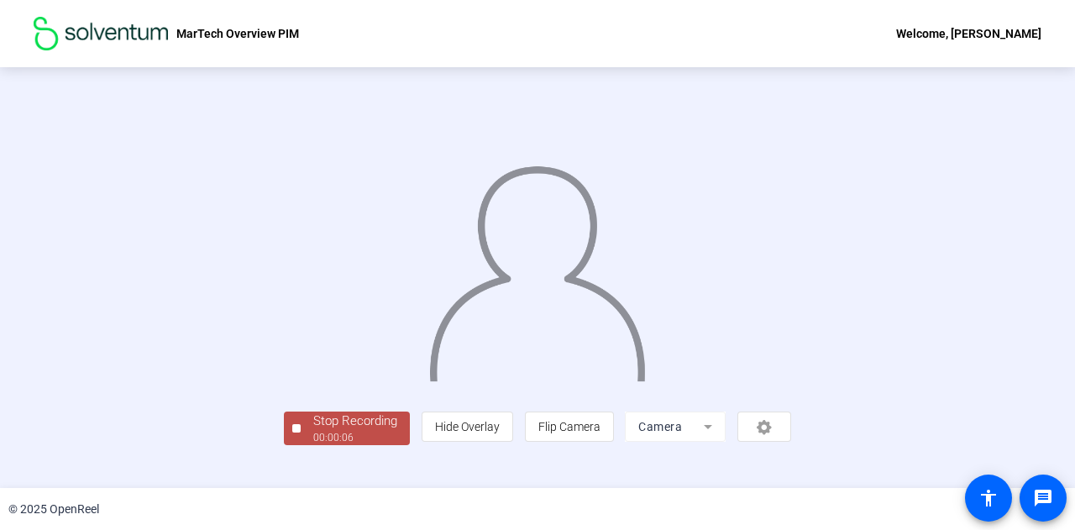
scroll to position [84, 0]
click at [313, 431] on div "Stop Recording" at bounding box center [355, 421] width 84 height 19
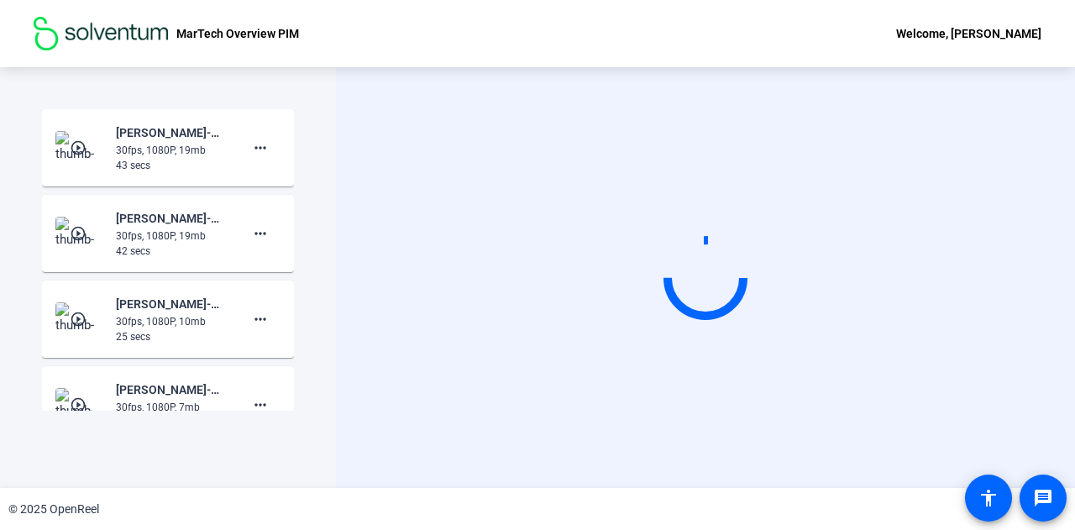
scroll to position [0, 0]
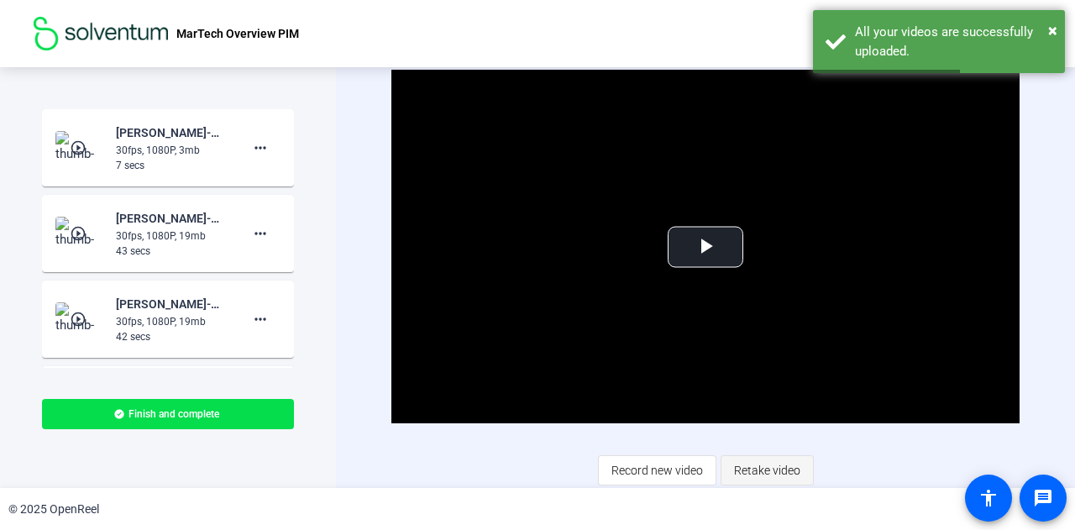
click at [747, 475] on span "Retake video" at bounding box center [767, 470] width 66 height 32
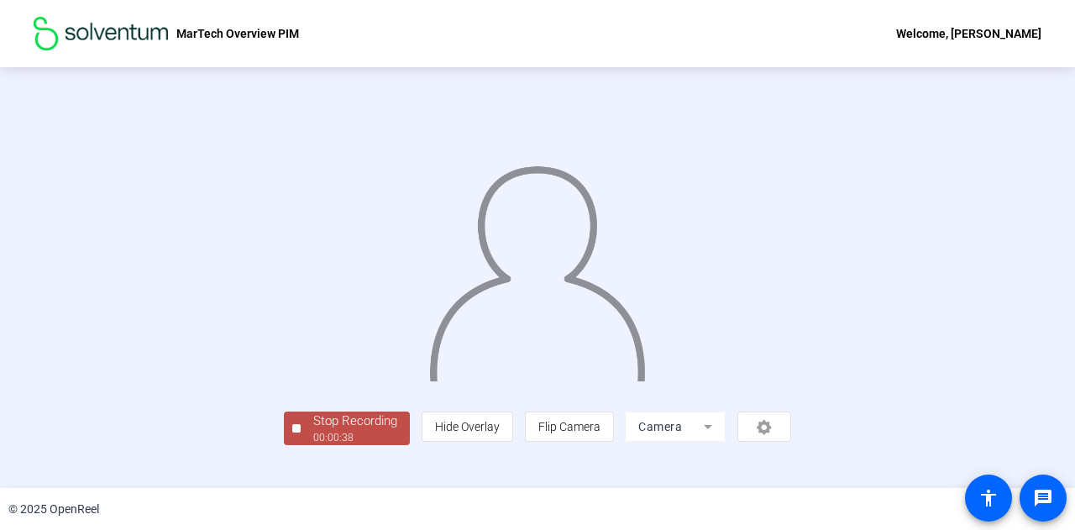
scroll to position [84, 0]
click at [313, 445] on div "00:00:39" at bounding box center [355, 437] width 84 height 15
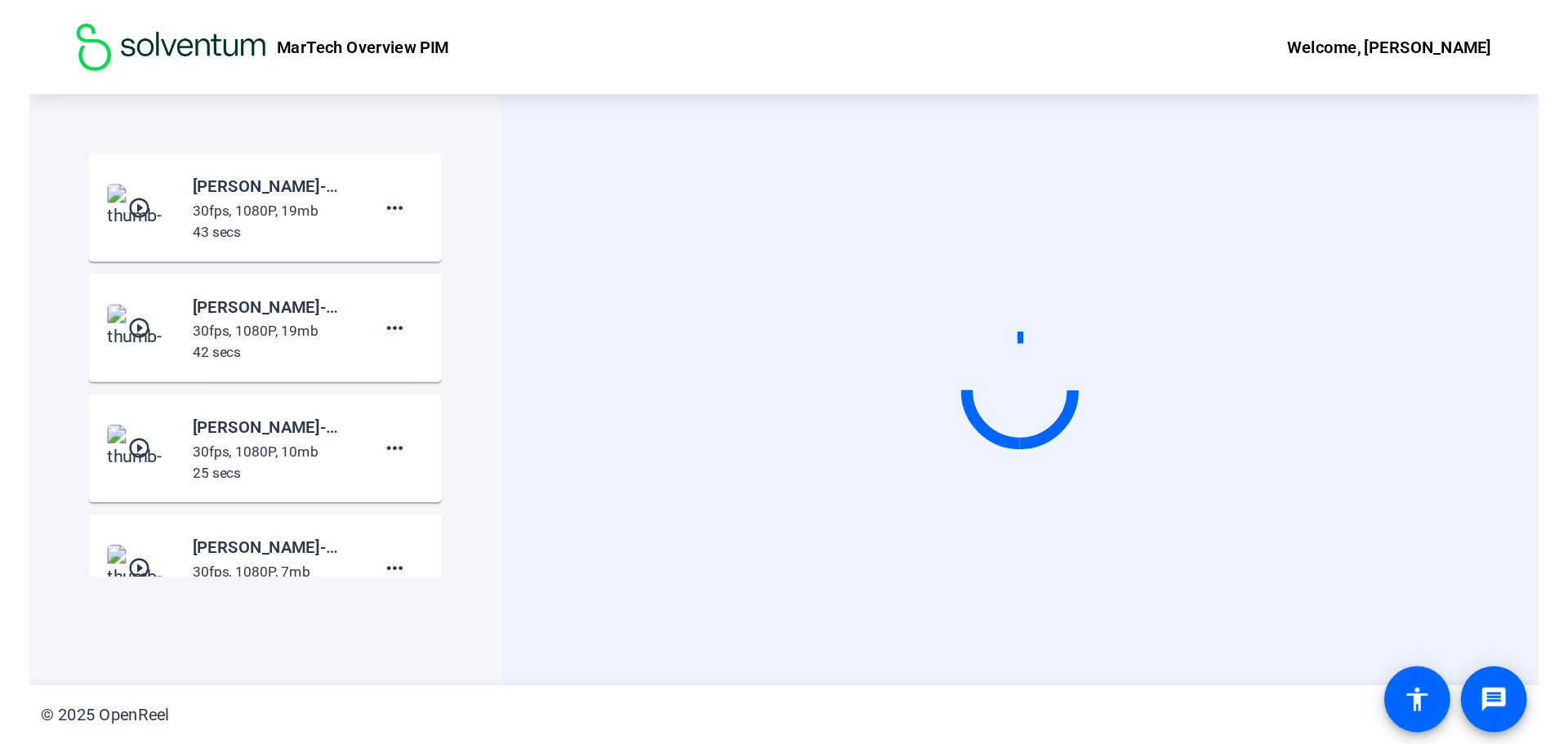
scroll to position [0, 0]
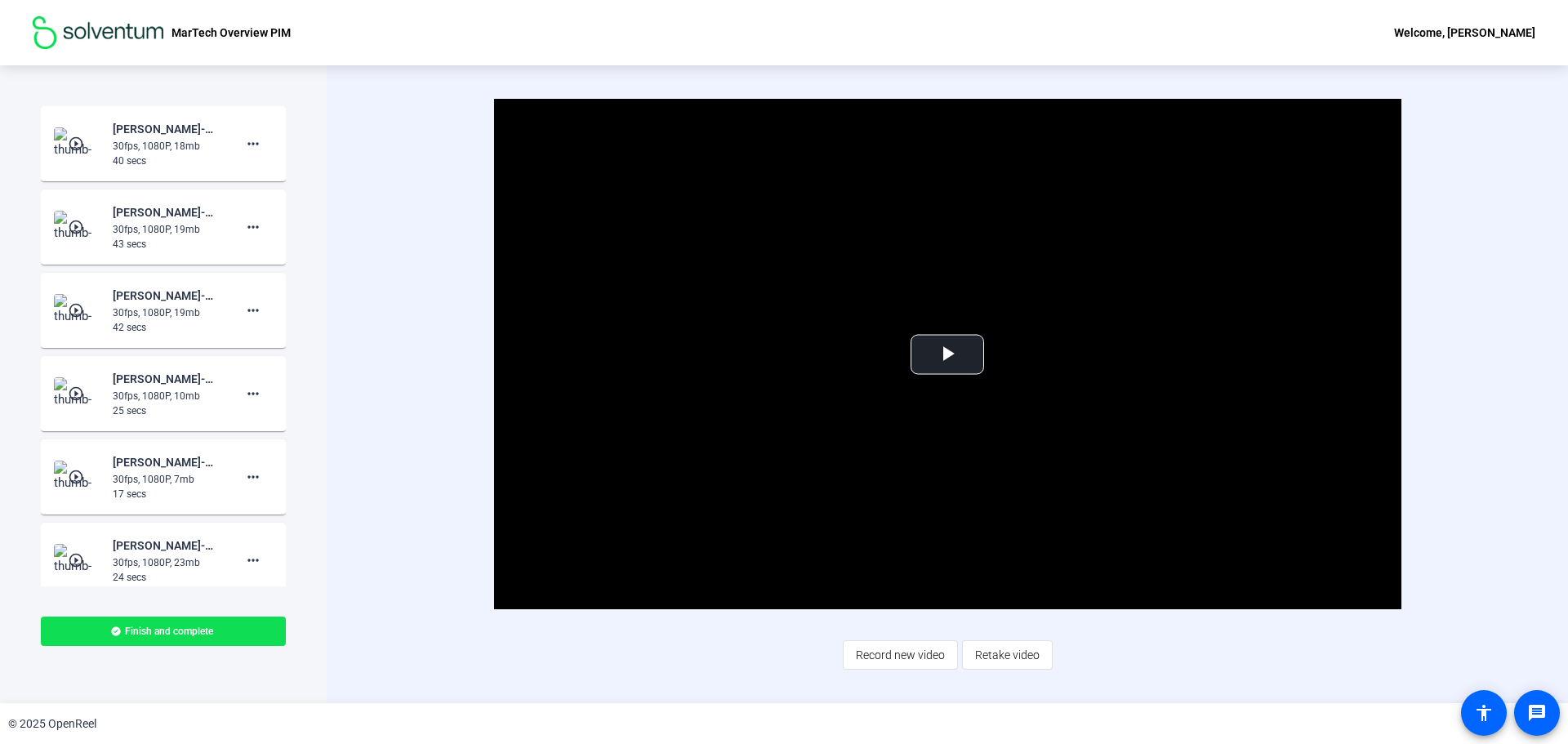
click at [157, 514] on span "Finish and complete" at bounding box center [168, 630] width 88 height 13
